Goal: Task Accomplishment & Management: Use online tool/utility

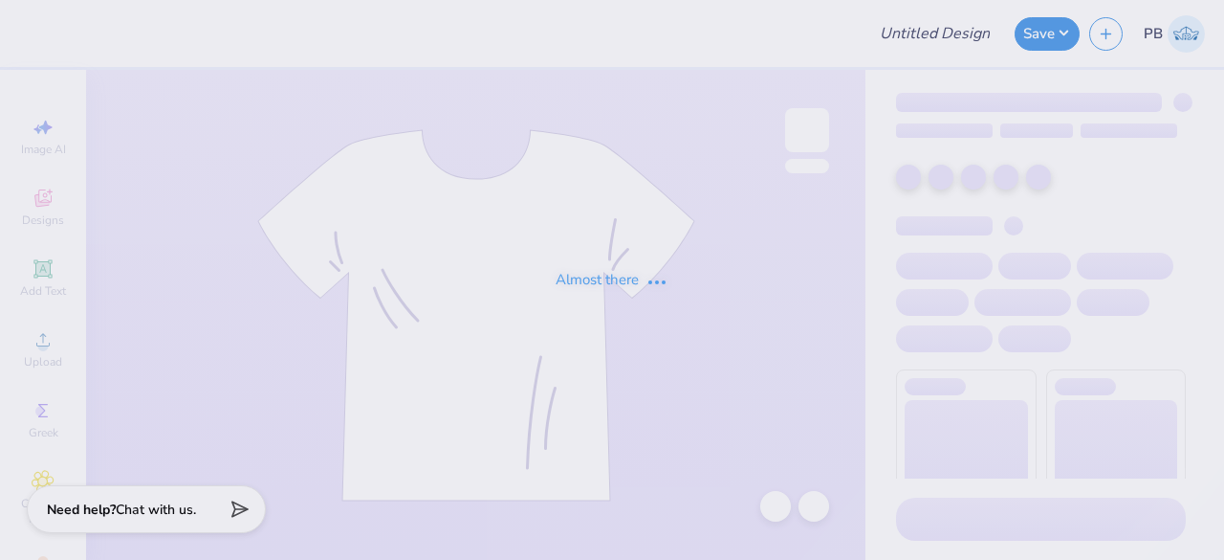
type input "PR Merch"
type input "40"
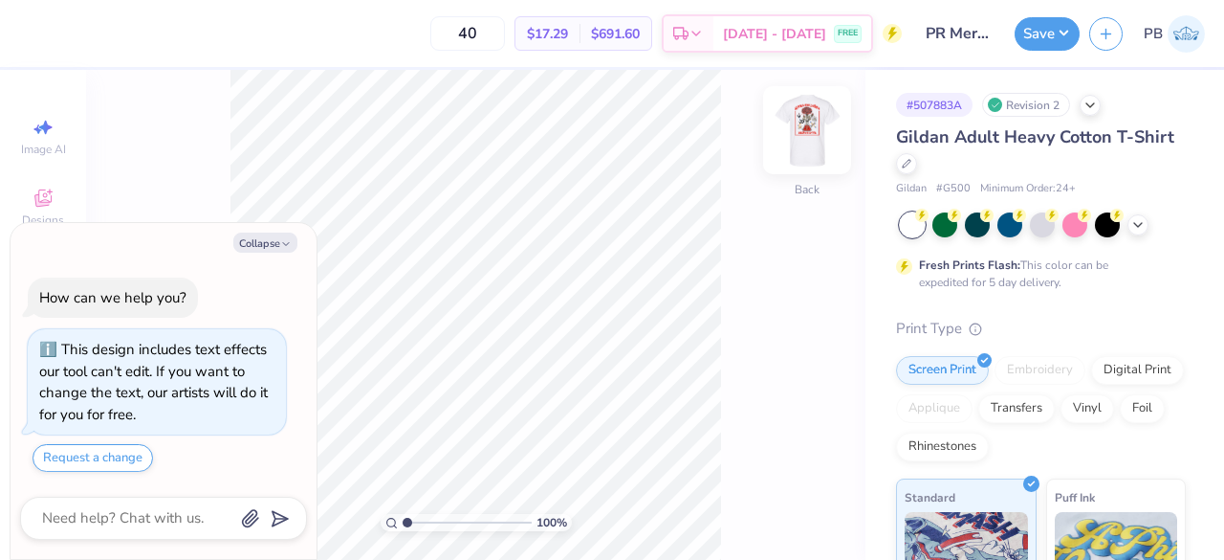
click at [801, 133] on img at bounding box center [807, 130] width 77 height 77
type textarea "x"
type input "2.19819420193823"
type textarea "x"
type input "2.19819420193823"
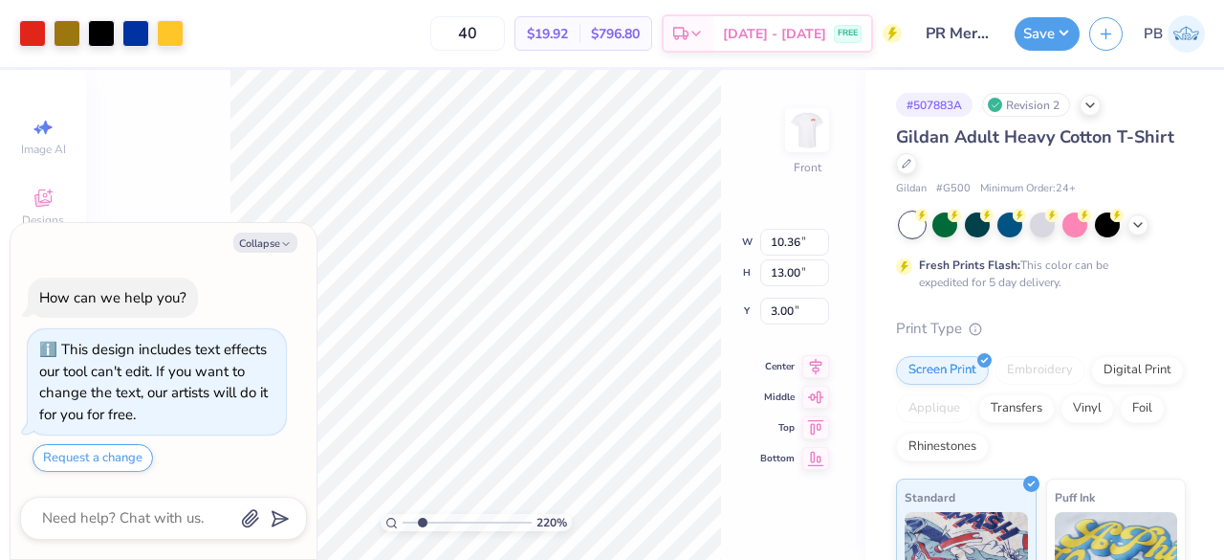
type textarea "x"
type input "2.19819420193823"
type textarea "x"
type input "2.19819420193823"
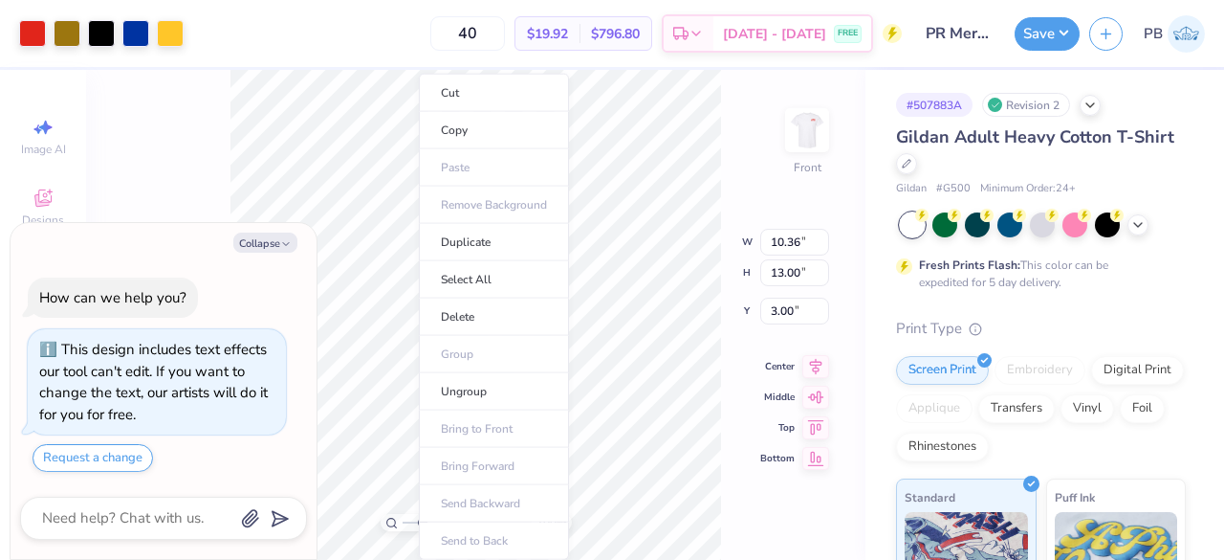
type textarea "x"
type input "1"
click at [487, 391] on li "Ungroup" at bounding box center [494, 391] width 150 height 37
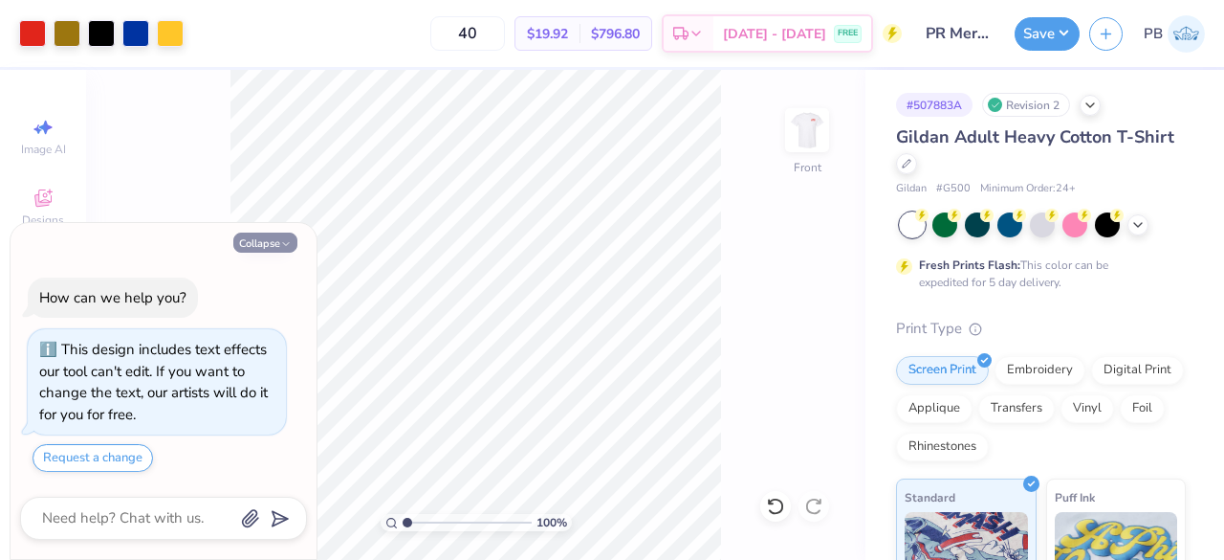
click at [287, 246] on icon "button" at bounding box center [285, 243] width 11 height 11
type textarea "x"
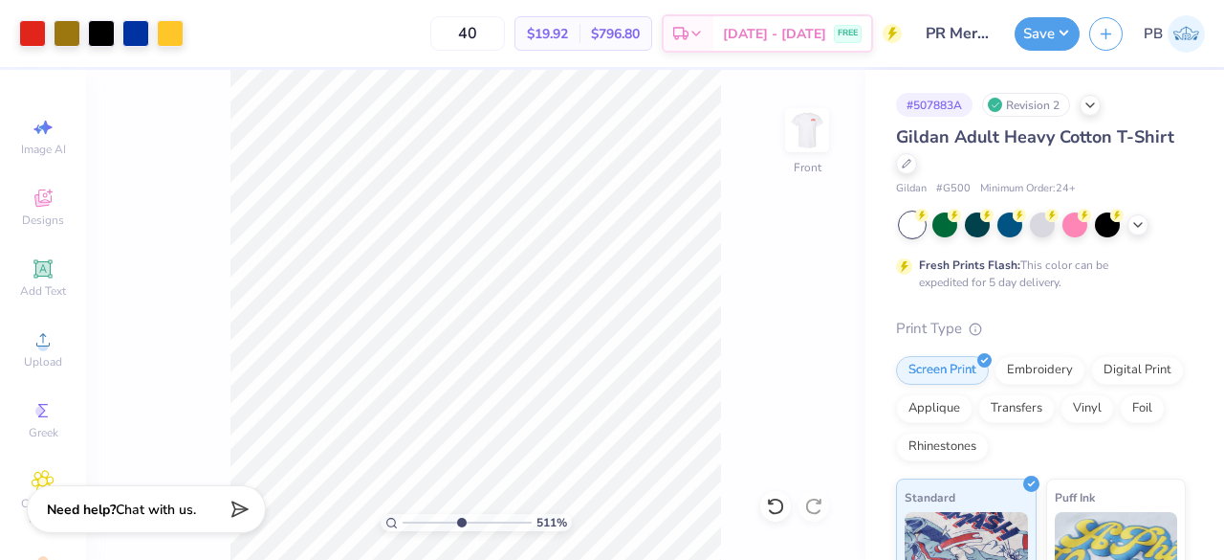
drag, startPoint x: 409, startPoint y: 519, endPoint x: 459, endPoint y: 522, distance: 49.8
type input "5.11"
click at [459, 522] on input "range" at bounding box center [467, 522] width 129 height 17
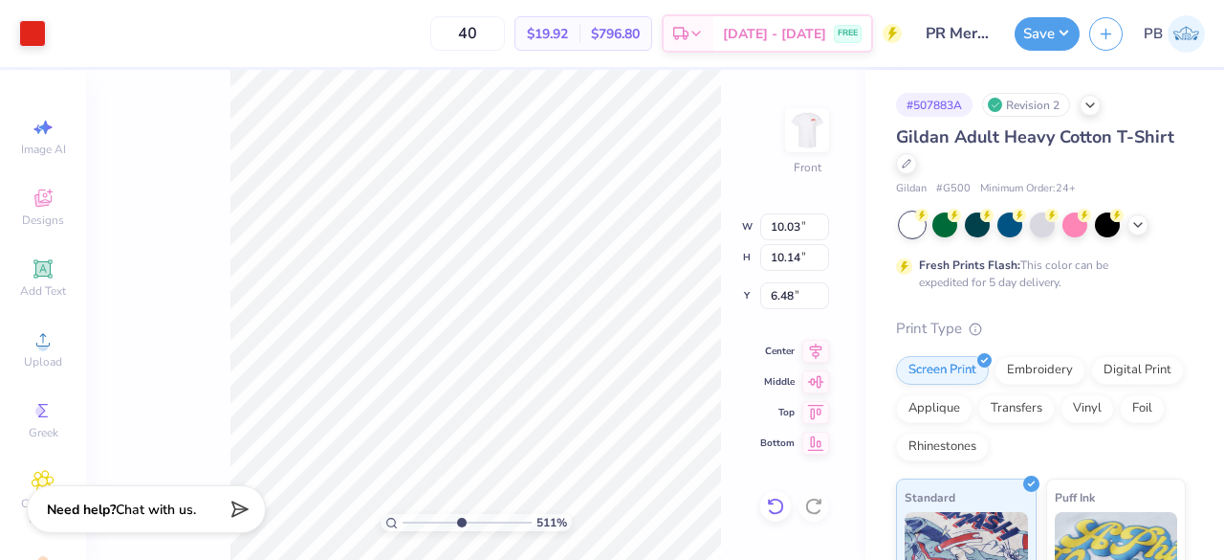
type input "6.48"
click at [775, 500] on icon at bounding box center [775, 505] width 19 height 19
type input "4.69613911930683"
type input "5.86"
type input "2.56892910598651"
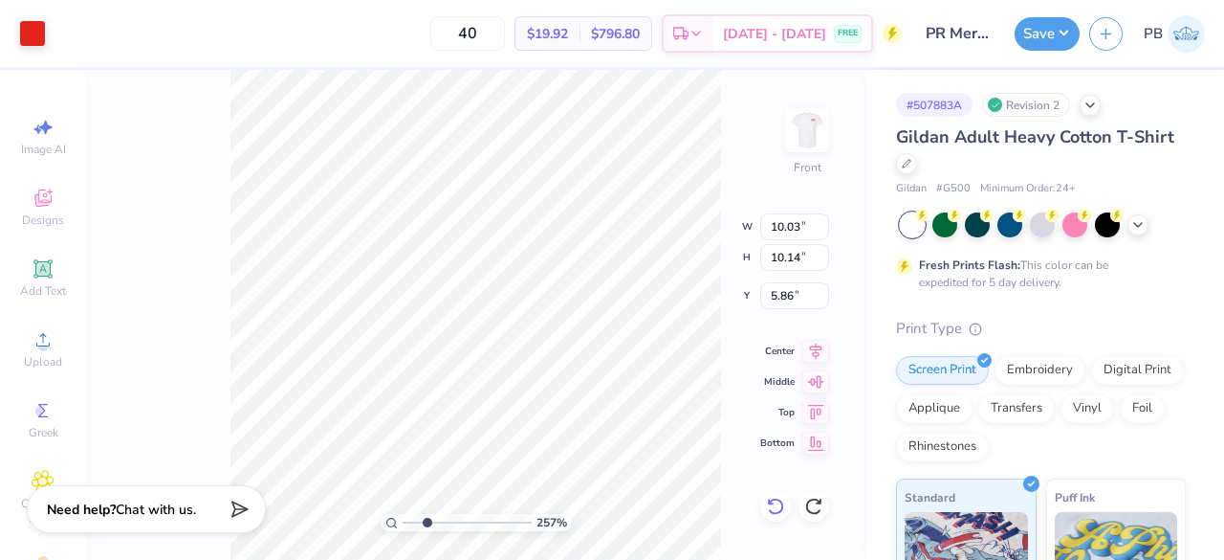
type input "0.22"
type input "13.07"
type input "2.56892910598651"
type input "10.03"
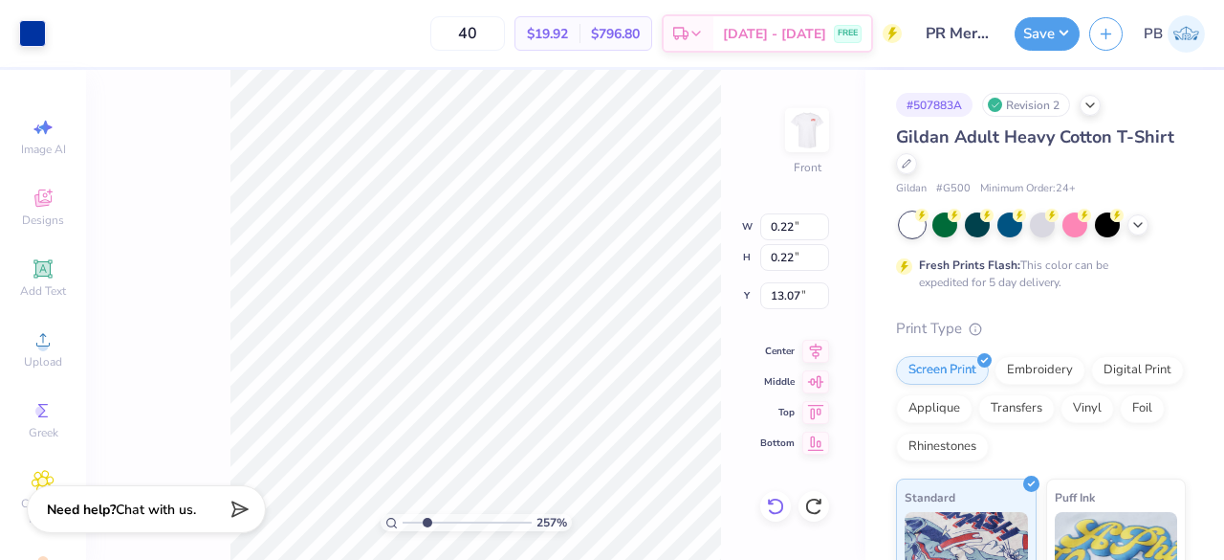
type input "10.14"
type input "5.86"
click at [691, 212] on div "252 % Front W 10.03 10.03 " H 10.14 10.14 " Y 5.86 5.86 " Center Middle Top Bot…" at bounding box center [475, 315] width 779 height 490
click at [646, 209] on div "187 % Front W 10.03 10.03 " H 10.14 10.14 " Y 5.86 5.86 " Center Middle Top Bot…" at bounding box center [475, 315] width 779 height 490
type input "1.87359784458548"
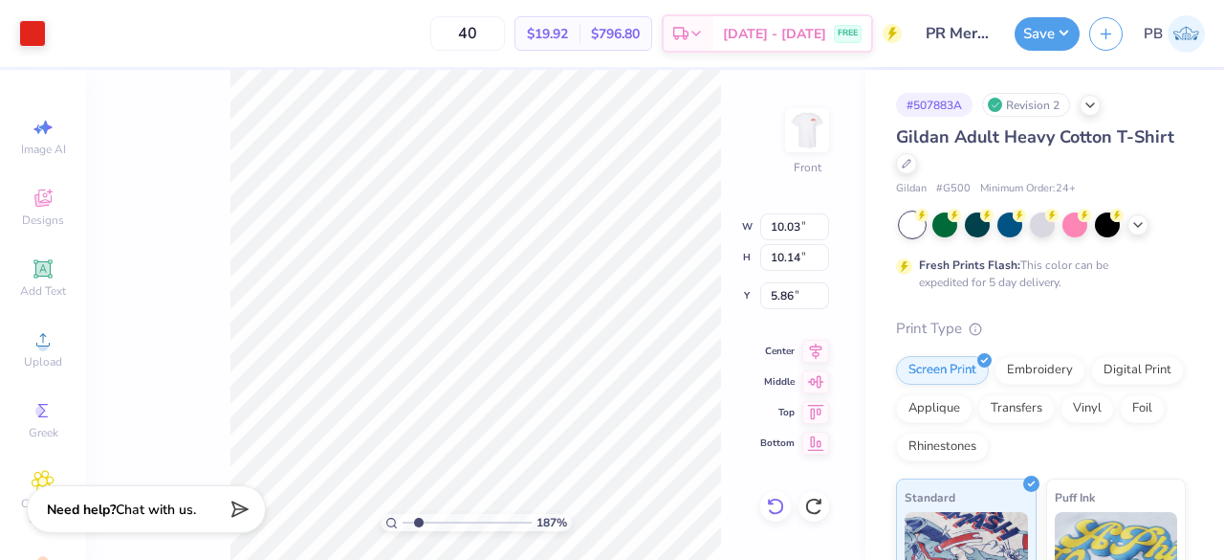
type input "9.41"
click at [792, 517] on div "187 % Front W 10.03 10.03 " H 10.14 10.14 " Y 9.41 9.41 " Center Middle Top Bot…" at bounding box center [475, 315] width 779 height 490
type input "1.87359784458548"
type input "6.03"
type input "1.87359784458548"
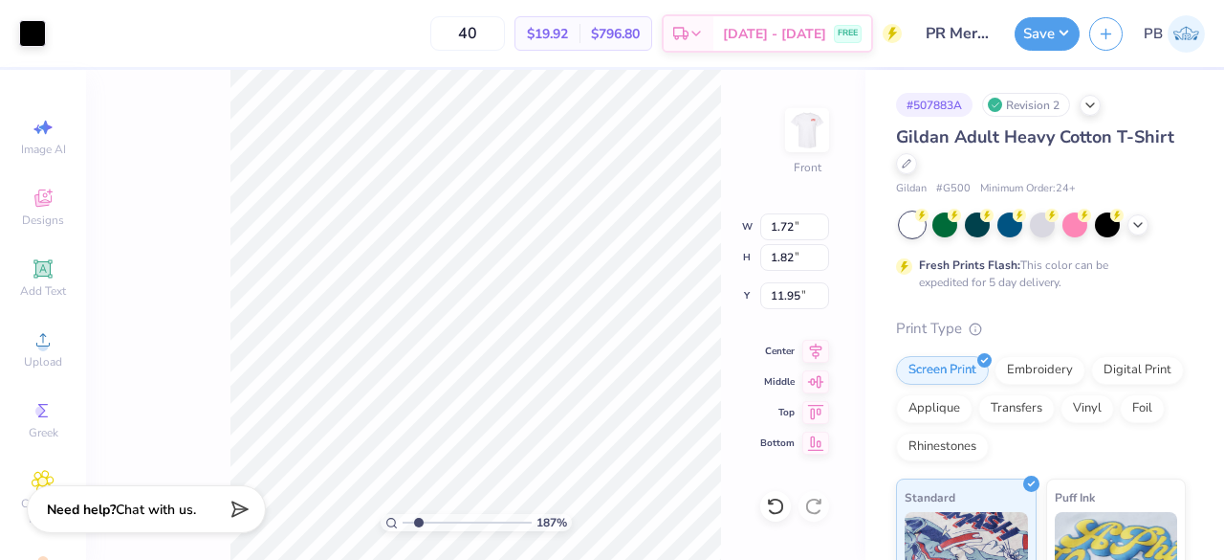
type input "0.14"
type input "0.09"
type input "11.91"
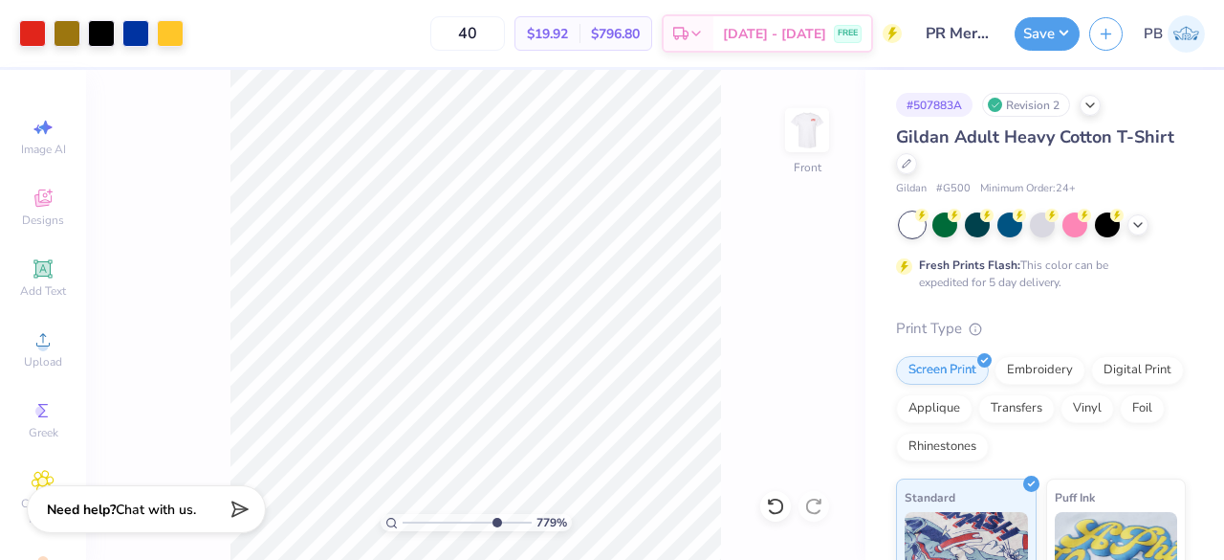
drag, startPoint x: 417, startPoint y: 521, endPoint x: 494, endPoint y: 538, distance: 78.2
type input "7.79"
click at [494, 531] on input "range" at bounding box center [467, 522] width 129 height 17
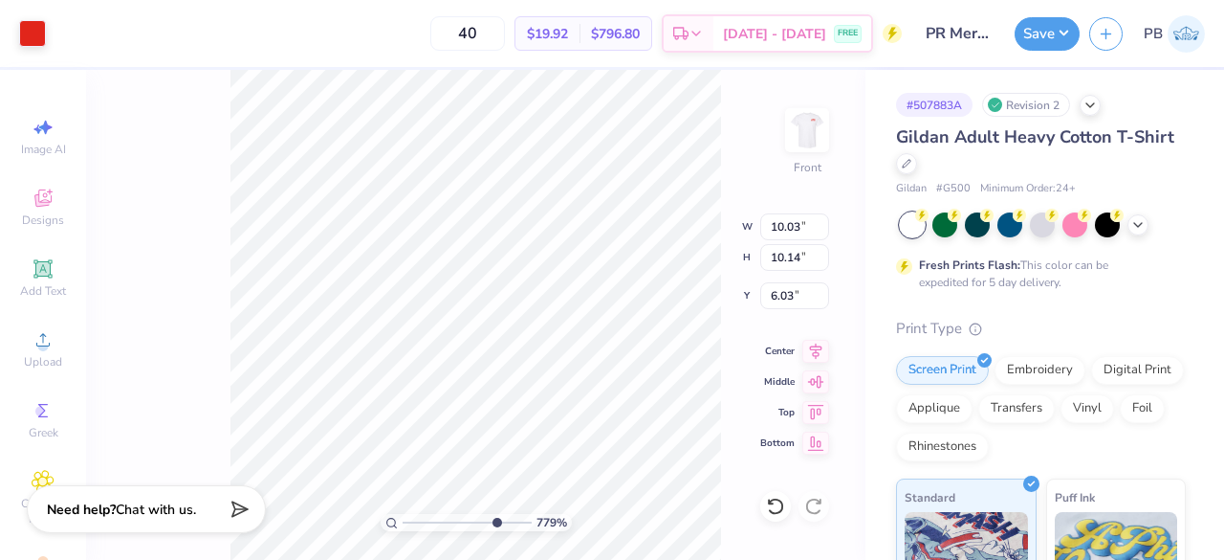
click at [776, 508] on icon at bounding box center [775, 505] width 19 height 19
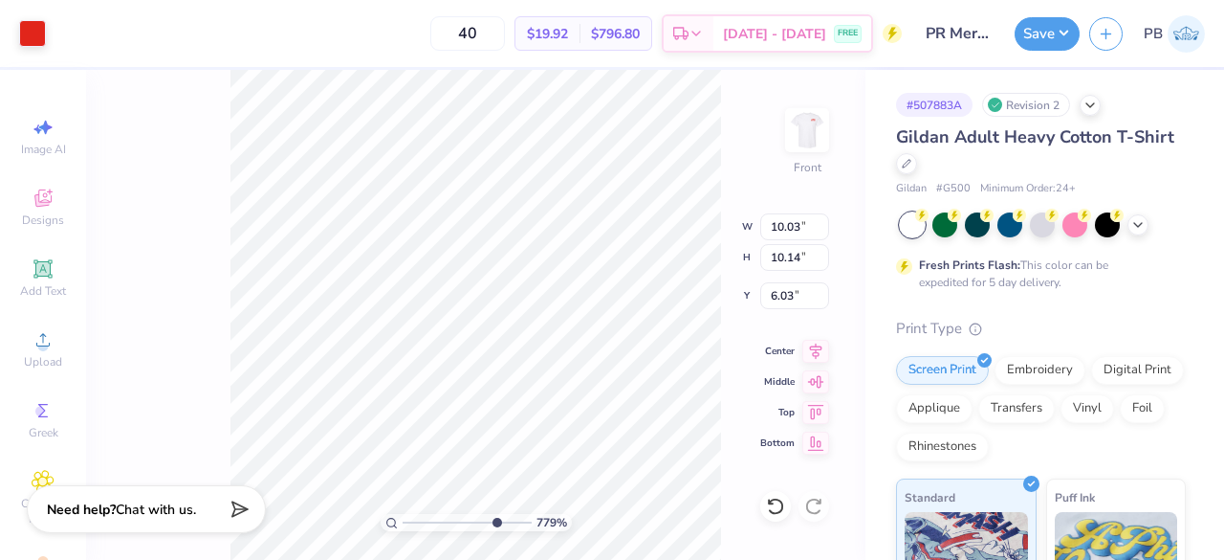
click at [776, 508] on icon at bounding box center [775, 505] width 19 height 19
